Goal: Information Seeking & Learning: Learn about a topic

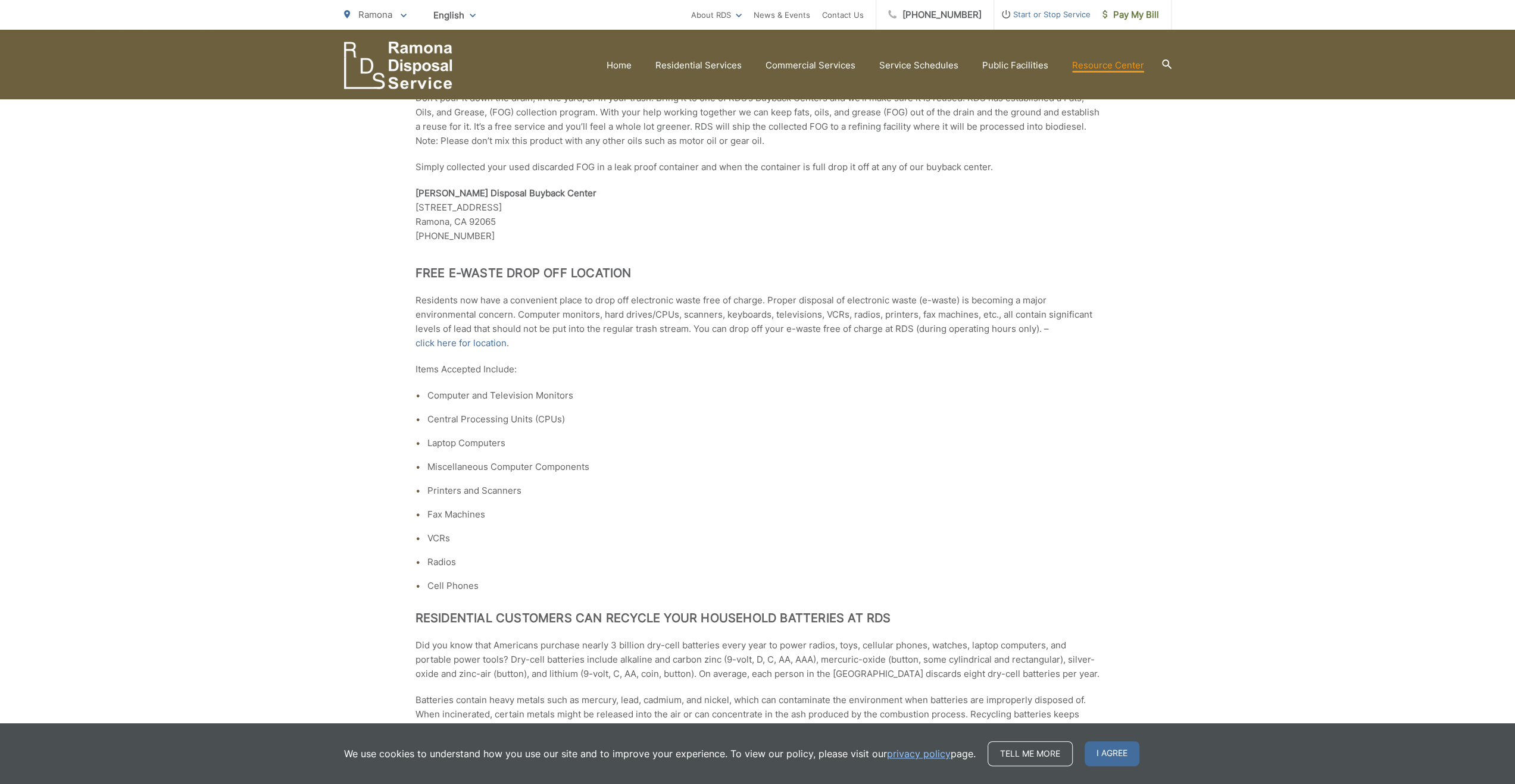
scroll to position [683, 0]
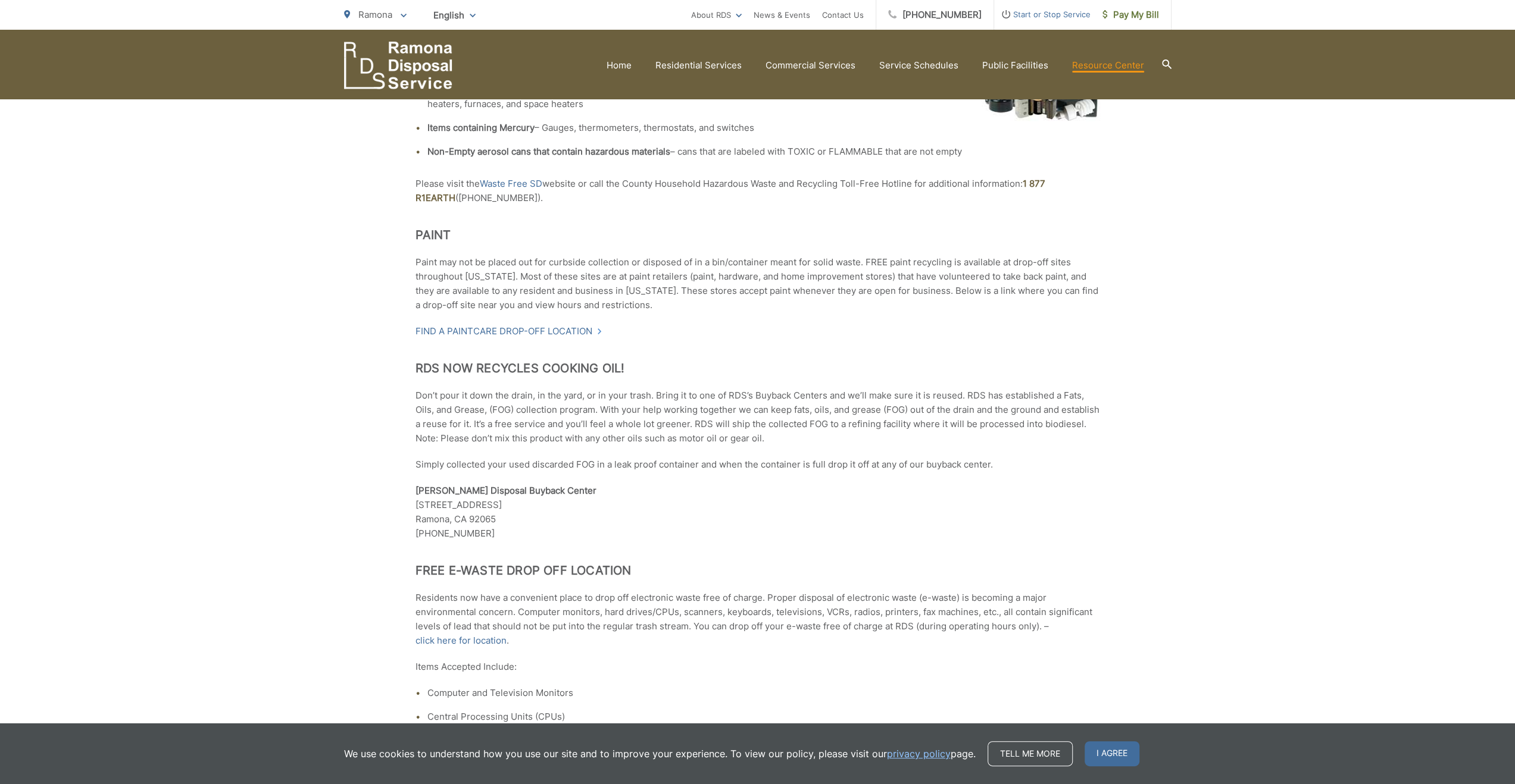
click at [1168, 65] on icon at bounding box center [1166, 64] width 9 height 9
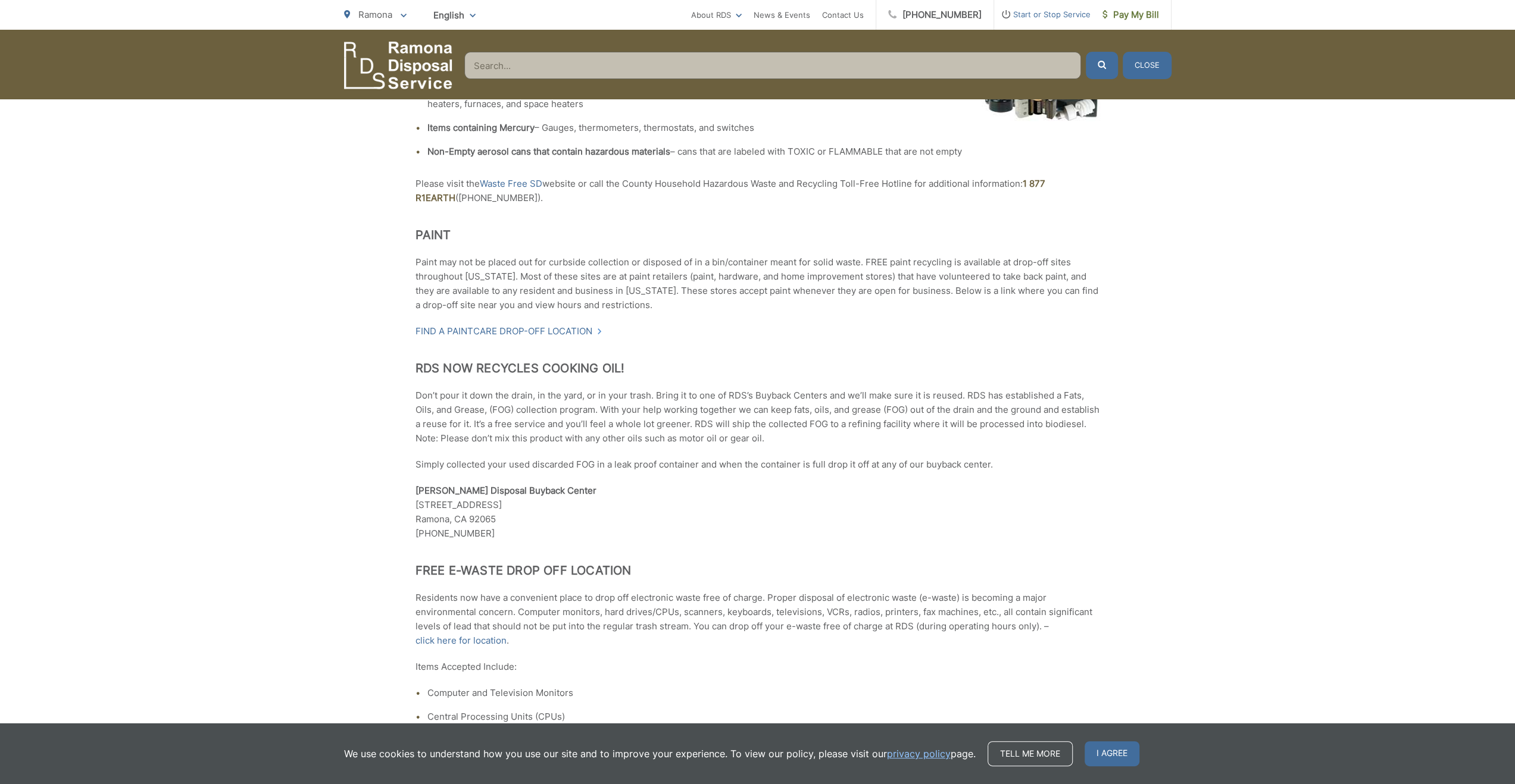
click at [721, 63] on input "Search" at bounding box center [772, 65] width 617 height 28
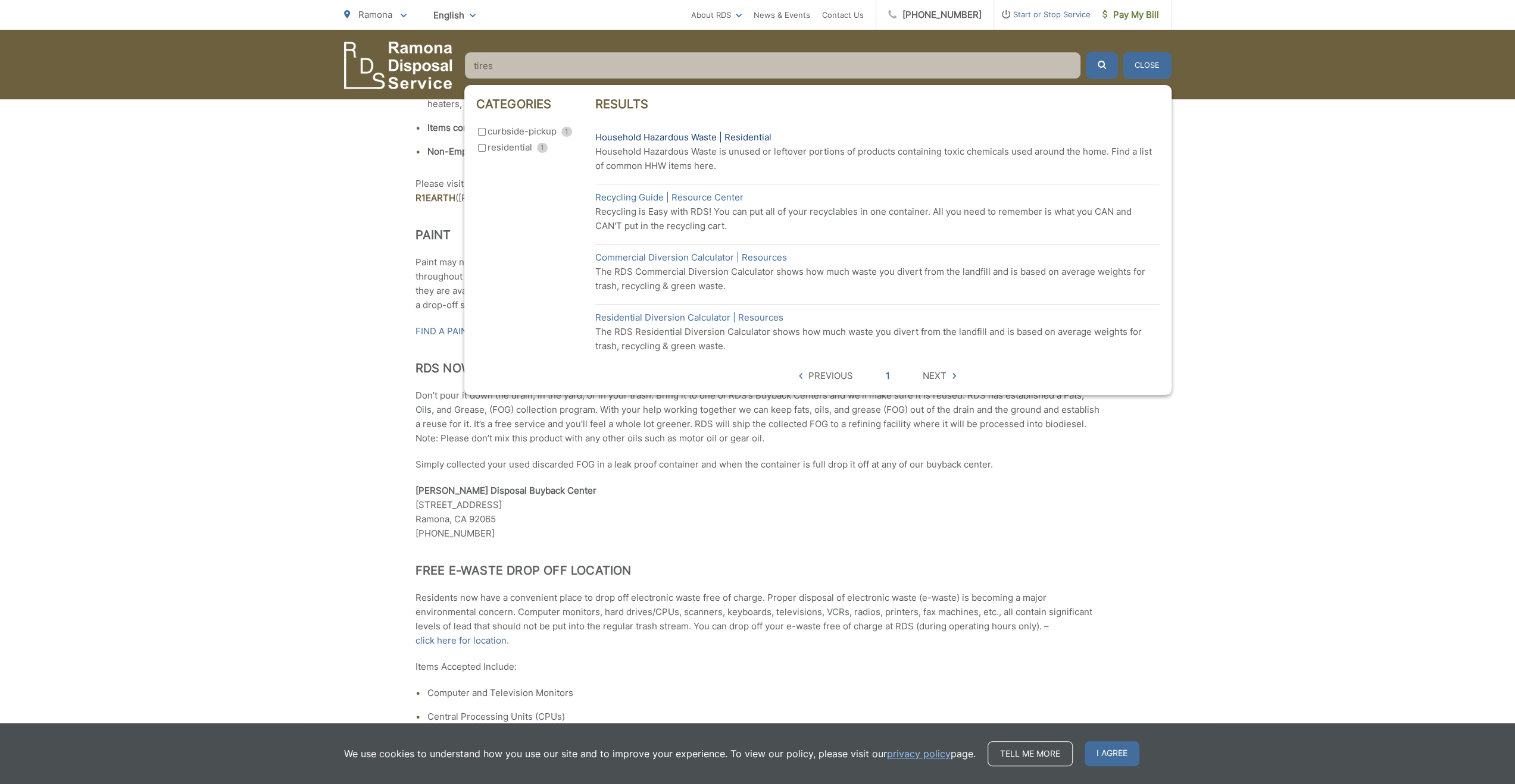
type input "tires"
click at [682, 137] on link "Household Hazardous Waste | Residential" at bounding box center [683, 137] width 176 height 14
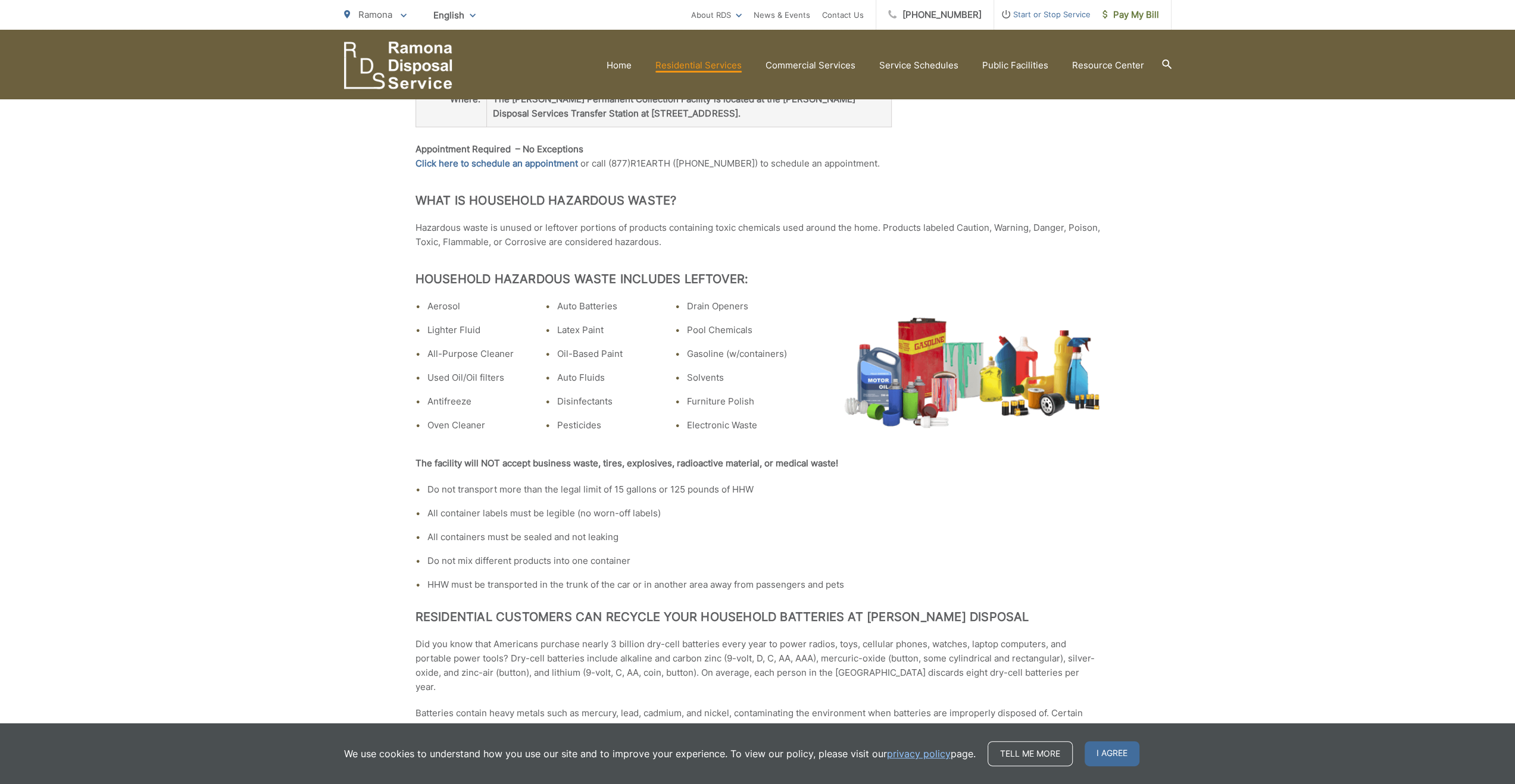
scroll to position [416, 0]
